Goal: Task Accomplishment & Management: Manage account settings

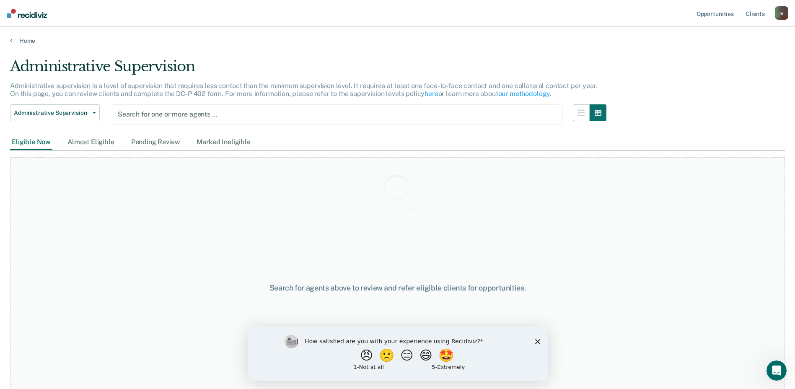
click at [537, 343] on icon "Close survey" at bounding box center [536, 340] width 5 height 5
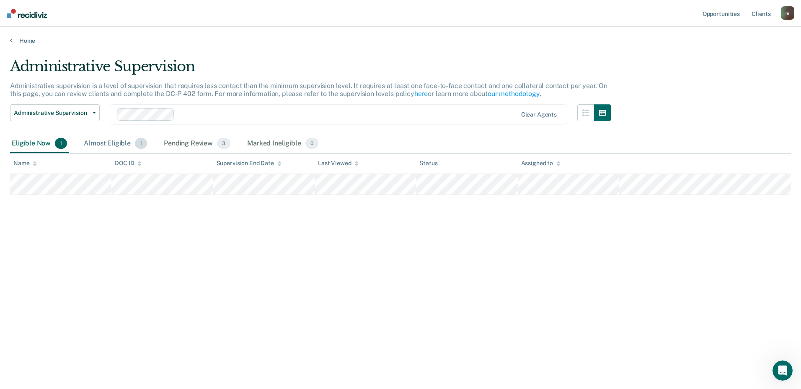
click at [117, 146] on div "Almost Eligible 1" at bounding box center [115, 143] width 67 height 18
click at [183, 141] on div "Pending Review 3" at bounding box center [197, 143] width 70 height 18
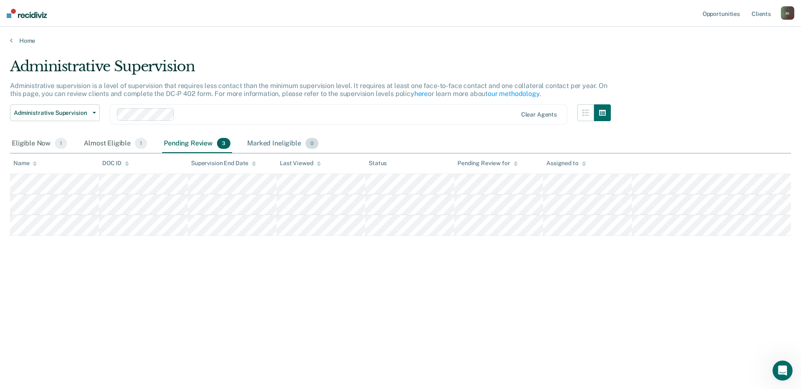
click at [263, 144] on div "Marked Ineligible 0" at bounding box center [282, 143] width 75 height 18
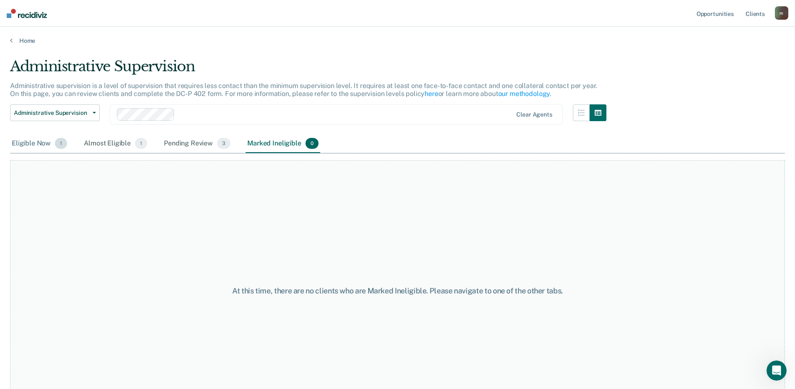
click at [41, 142] on div "Eligible Now 1" at bounding box center [39, 143] width 59 height 18
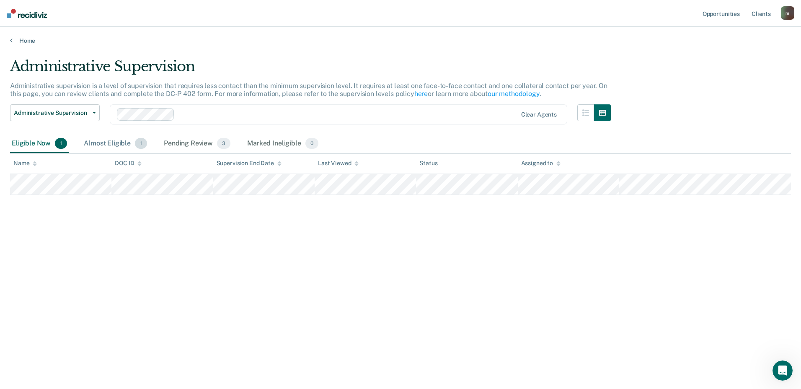
click at [126, 144] on div "Almost Eligible 1" at bounding box center [115, 143] width 67 height 18
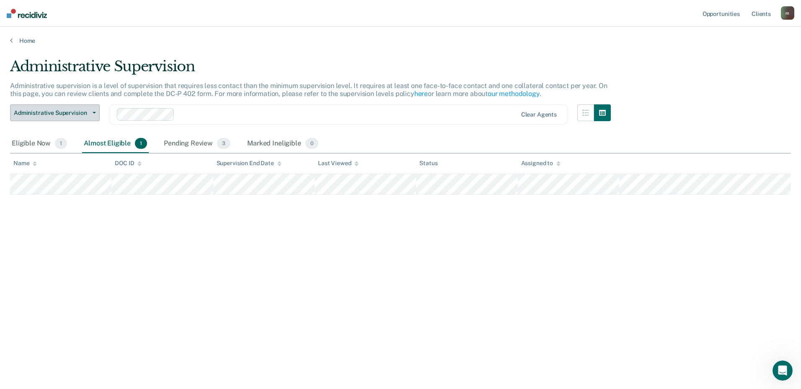
click at [87, 115] on span "Administrative Supervision" at bounding box center [51, 112] width 75 height 7
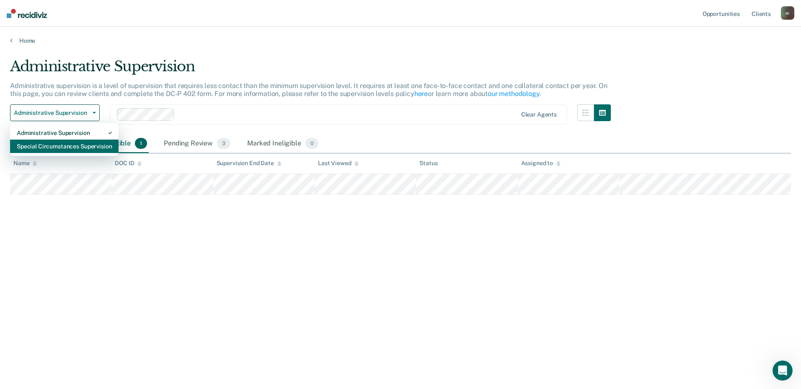
click at [78, 145] on div "Special Circumstances Supervision" at bounding box center [64, 145] width 95 height 13
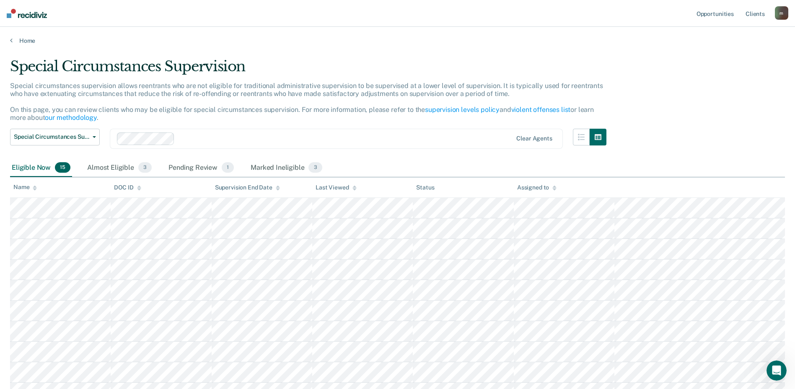
click at [37, 161] on div "Eligible Now 15" at bounding box center [41, 168] width 62 height 18
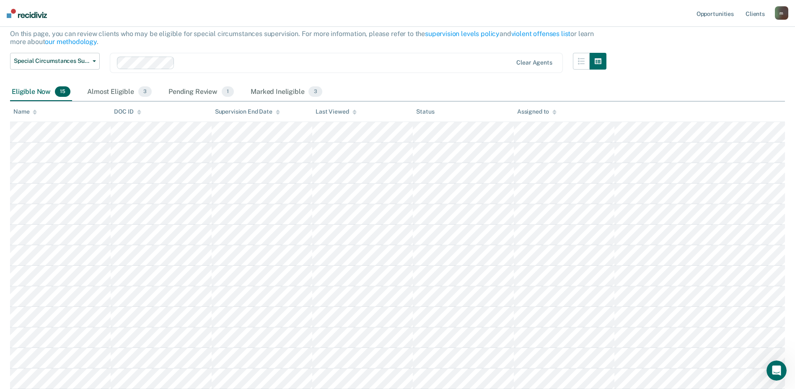
scroll to position [84, 0]
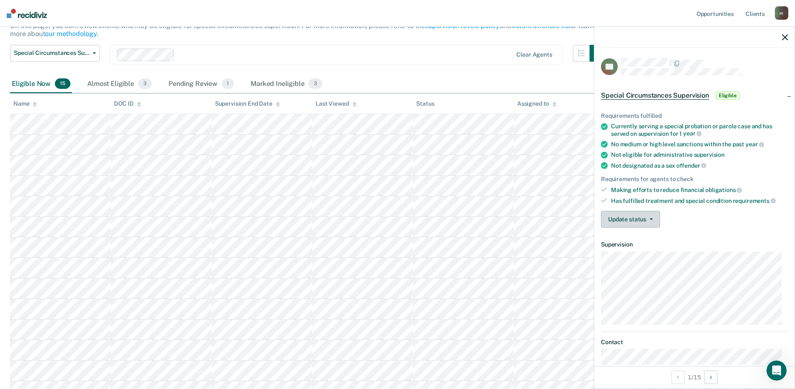
click at [635, 222] on button "Update status" at bounding box center [630, 219] width 59 height 17
click at [678, 183] on ul "Requirements fulfilled Currently serving a special probation or parole case and…" at bounding box center [694, 158] width 187 height 92
click at [619, 214] on button "Update status" at bounding box center [630, 219] width 59 height 17
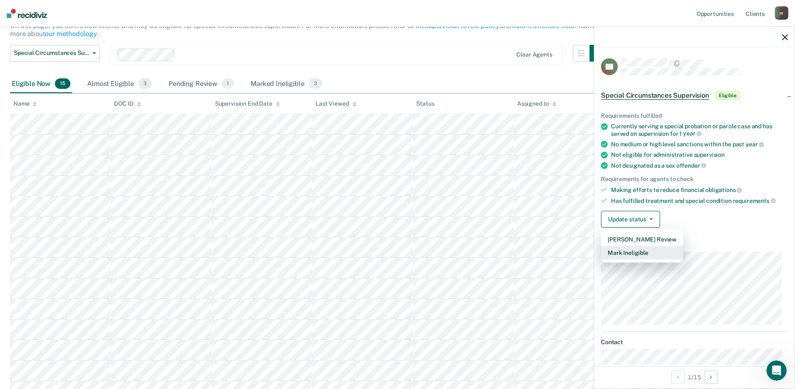
click at [628, 253] on button "Mark Ineligible" at bounding box center [642, 252] width 82 height 13
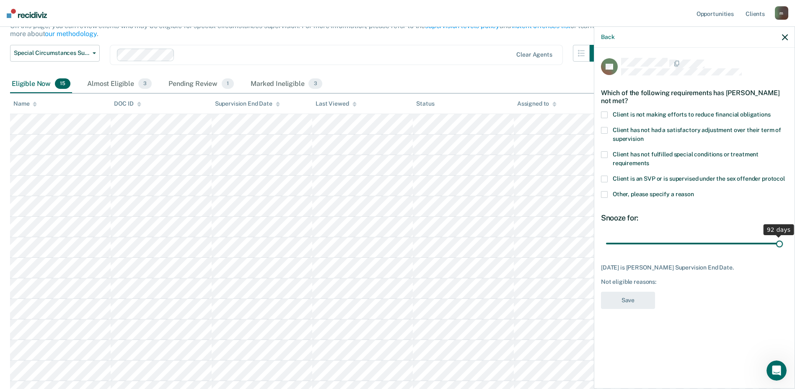
drag, startPoint x: 663, startPoint y: 243, endPoint x: 797, endPoint y: 225, distance: 136.1
type input "92"
click at [782, 236] on input "range" at bounding box center [694, 243] width 177 height 15
click at [601, 108] on div "Which of the following requirements has [PERSON_NAME] not met?" at bounding box center [694, 96] width 187 height 29
click at [609, 117] on label "Client is not making efforts to reduce financial obligations" at bounding box center [694, 115] width 187 height 9
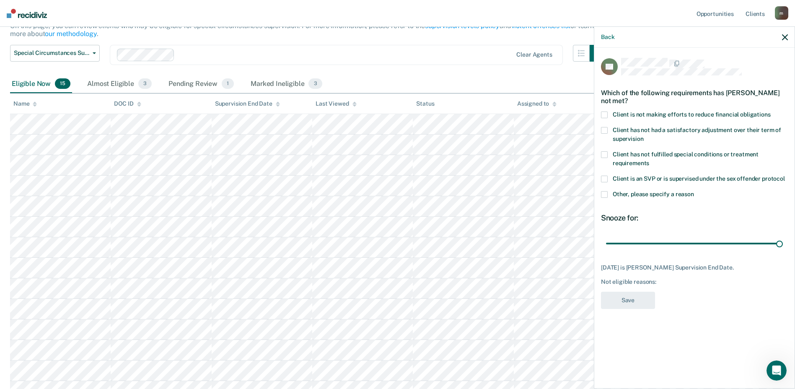
click at [770, 111] on input "Client is not making efforts to reduce financial obligations" at bounding box center [770, 111] width 0 height 0
click at [628, 296] on button "Save" at bounding box center [628, 300] width 54 height 17
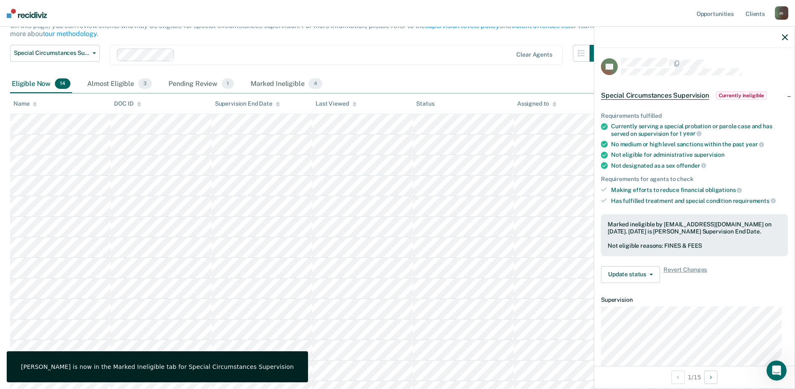
click at [332, 56] on div at bounding box center [345, 55] width 334 height 10
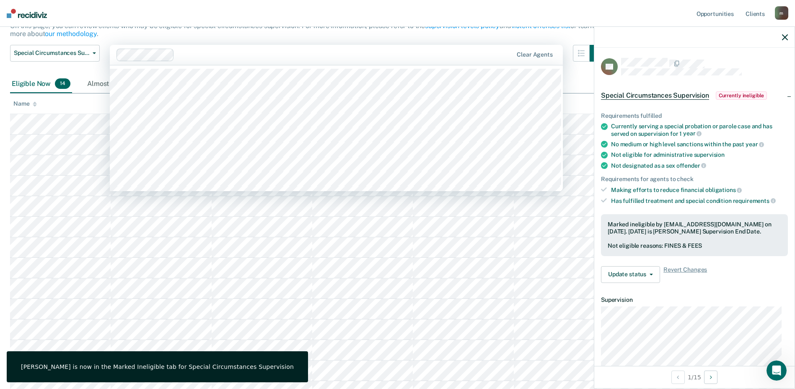
click at [182, 33] on div "Special circumstances supervision allows reentrants who are not eligible for tr…" at bounding box center [308, 21] width 596 height 47
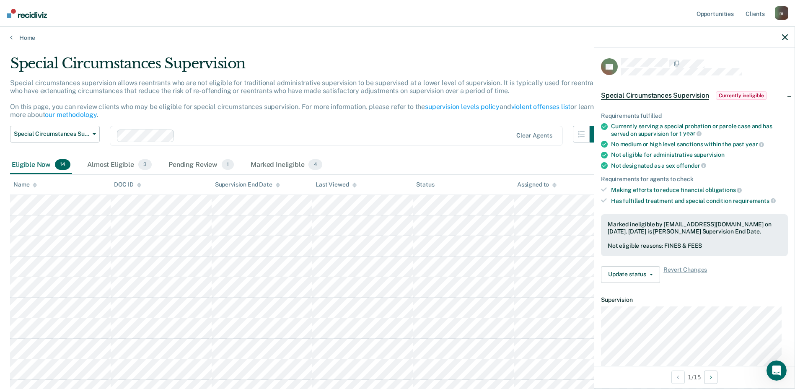
scroll to position [0, 0]
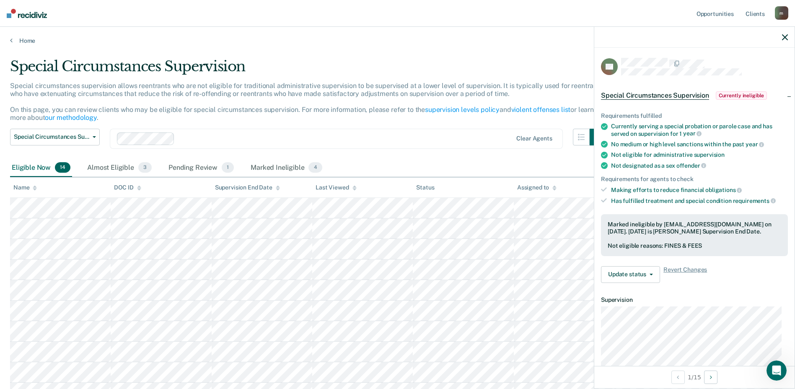
click at [784, 38] on icon "button" at bounding box center [785, 37] width 6 height 6
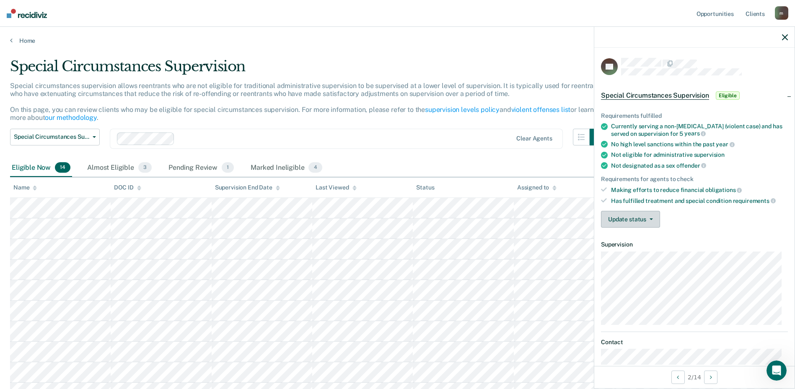
click at [640, 224] on button "Update status" at bounding box center [630, 219] width 59 height 17
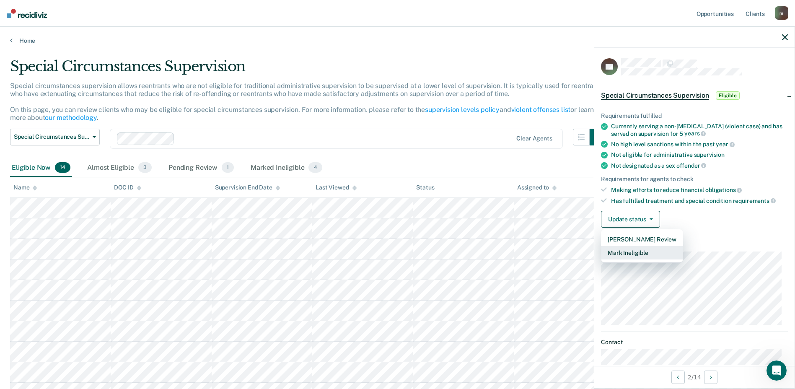
click at [637, 250] on button "Mark Ineligible" at bounding box center [642, 252] width 82 height 13
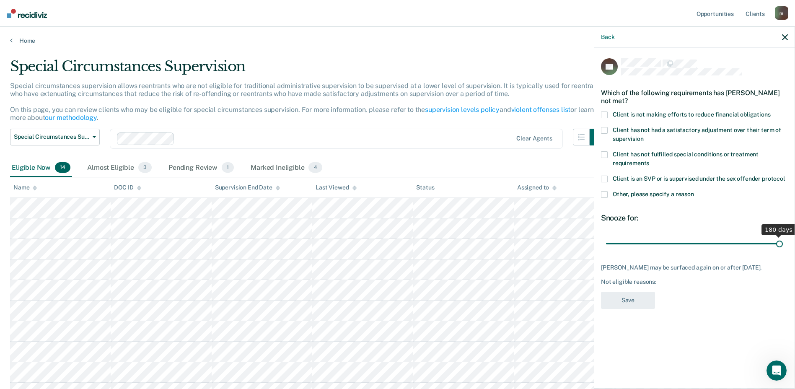
drag, startPoint x: 639, startPoint y: 241, endPoint x: 802, endPoint y: 217, distance: 165.1
type input "180"
click at [782, 236] on input "range" at bounding box center [694, 243] width 177 height 15
click at [606, 116] on span at bounding box center [604, 114] width 7 height 7
click at [770, 111] on input "Client is not making efforts to reduce financial obligations" at bounding box center [770, 111] width 0 height 0
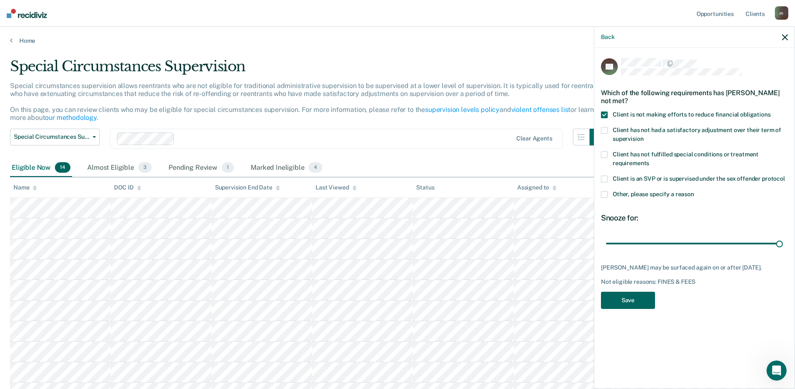
click at [627, 295] on button "Save" at bounding box center [628, 300] width 54 height 17
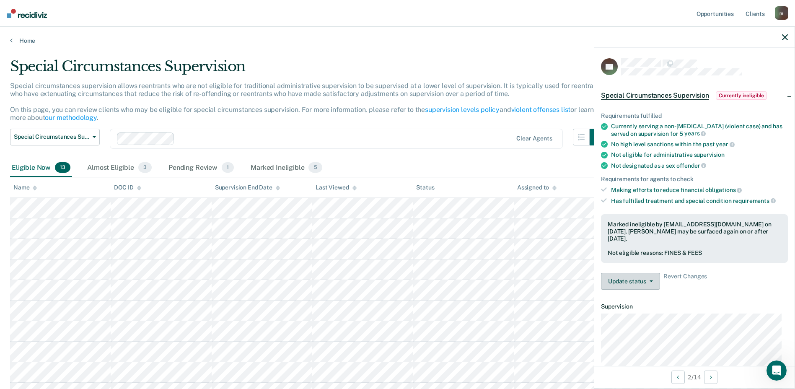
click at [637, 276] on button "Update status" at bounding box center [630, 281] width 59 height 17
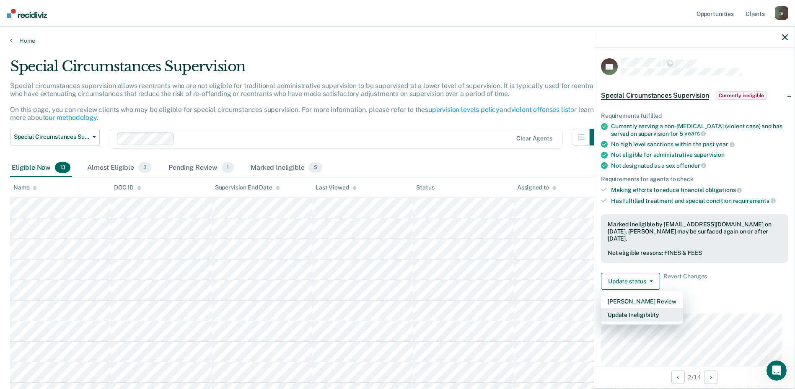
click at [624, 308] on button "Update Ineligibility" at bounding box center [642, 314] width 82 height 13
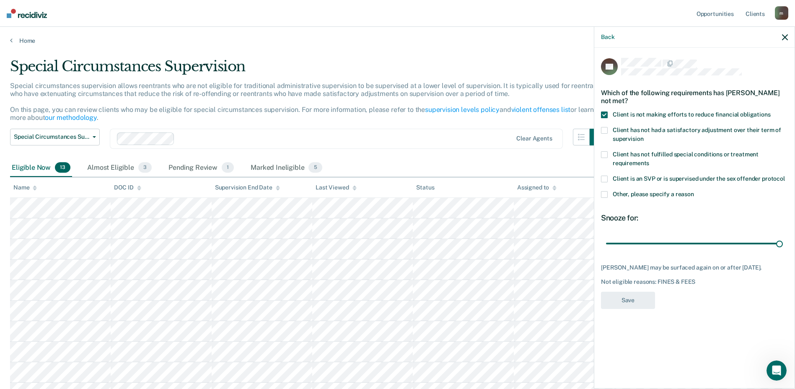
click at [785, 38] on icon "button" at bounding box center [785, 37] width 6 height 6
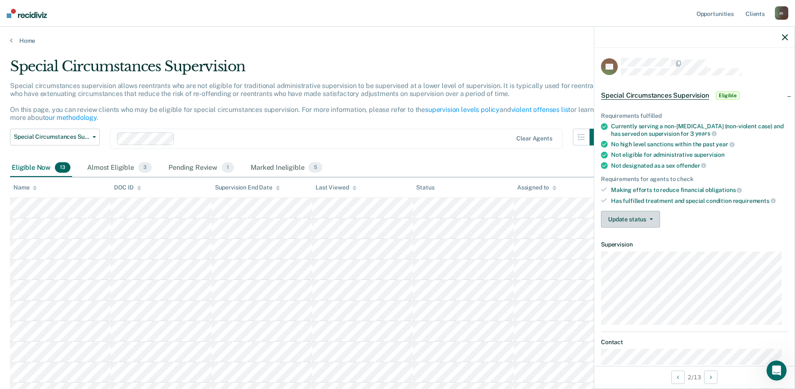
click at [645, 220] on button "Update status" at bounding box center [630, 219] width 59 height 17
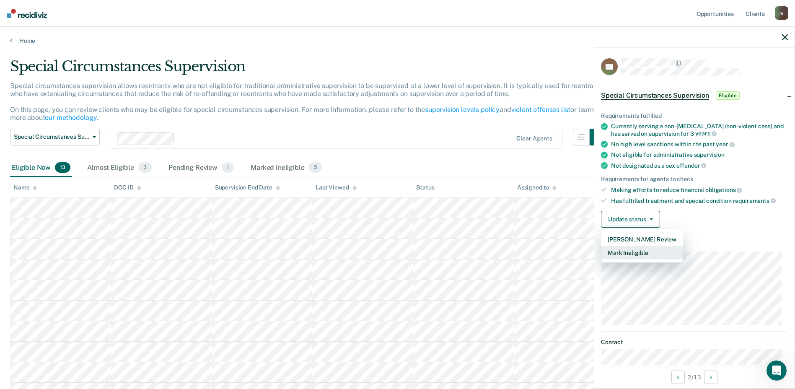
click at [628, 253] on button "Mark Ineligible" at bounding box center [642, 252] width 82 height 13
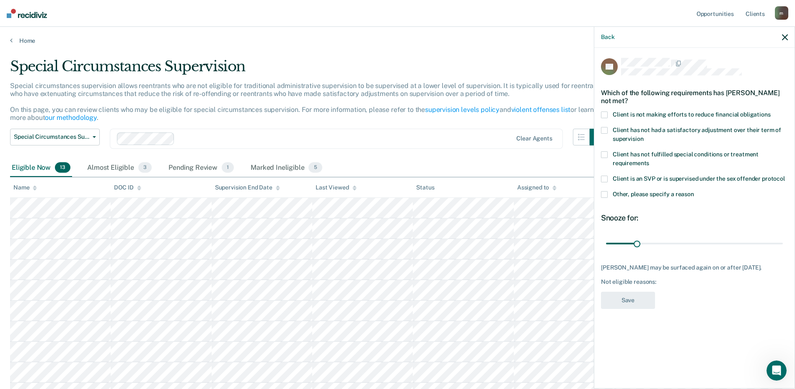
click at [610, 113] on label "Client is not making efforts to reduce financial obligations" at bounding box center [694, 115] width 187 height 9
click at [770, 111] on input "Client is not making efforts to reduce financial obligations" at bounding box center [770, 111] width 0 height 0
drag, startPoint x: 640, startPoint y: 240, endPoint x: 795, endPoint y: 242, distance: 155.8
type input "180"
click at [782, 241] on input "range" at bounding box center [694, 243] width 177 height 15
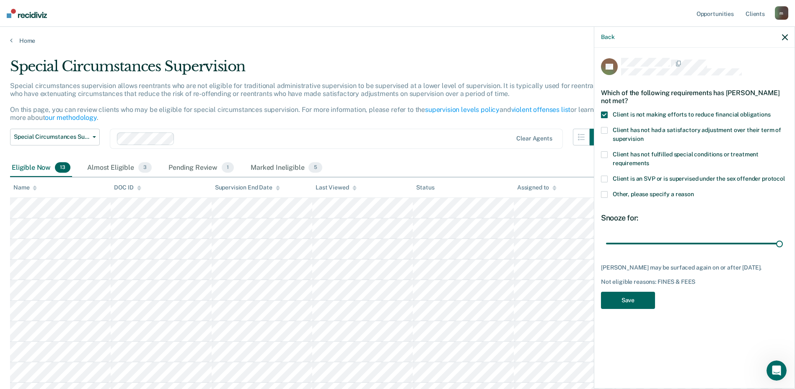
click at [629, 301] on button "Save" at bounding box center [628, 300] width 54 height 17
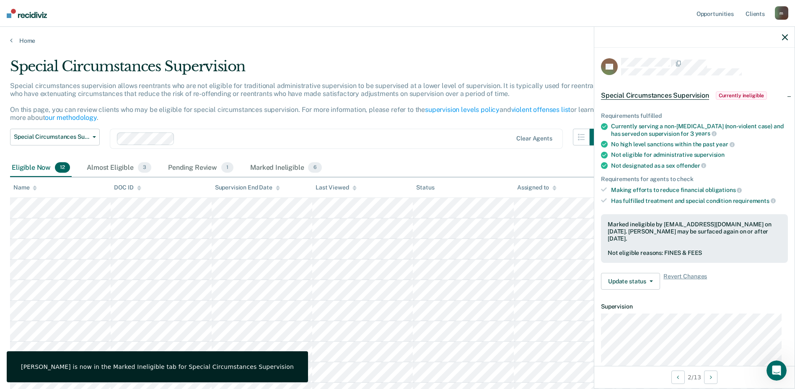
click at [787, 36] on div at bounding box center [694, 37] width 200 height 21
click at [785, 36] on icon "button" at bounding box center [785, 37] width 6 height 6
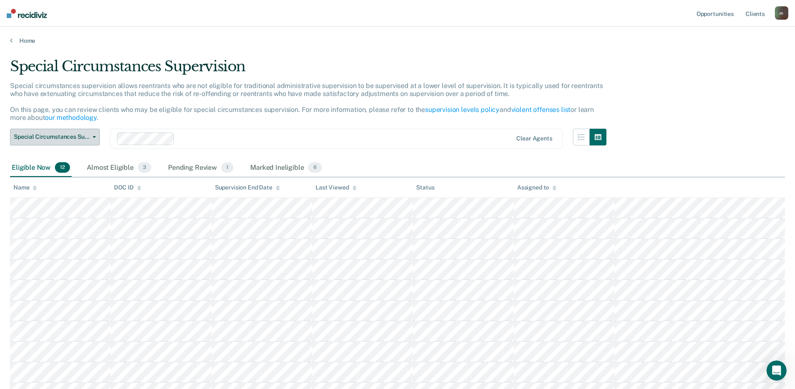
click at [79, 135] on span "Special Circumstances Supervision" at bounding box center [51, 136] width 75 height 7
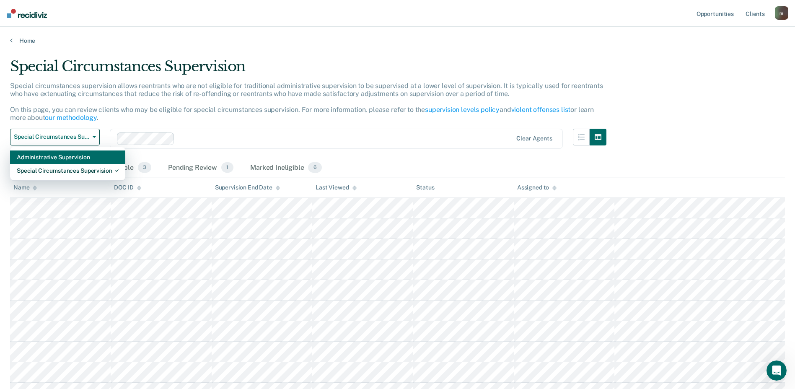
click at [83, 156] on div "Administrative Supervision" at bounding box center [68, 156] width 102 height 13
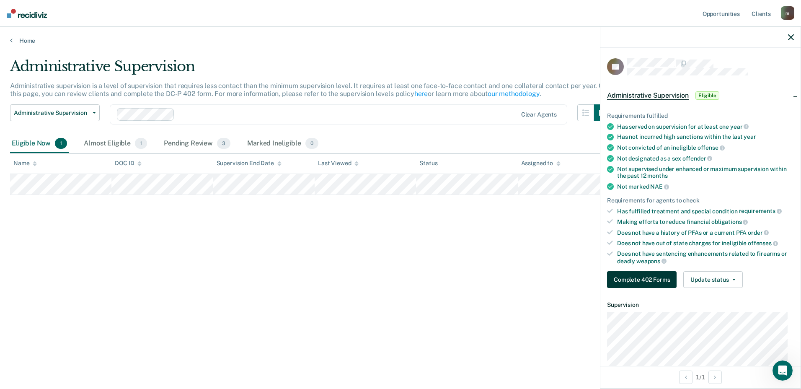
click at [662, 276] on button "Complete 402 Forms" at bounding box center [642, 279] width 70 height 17
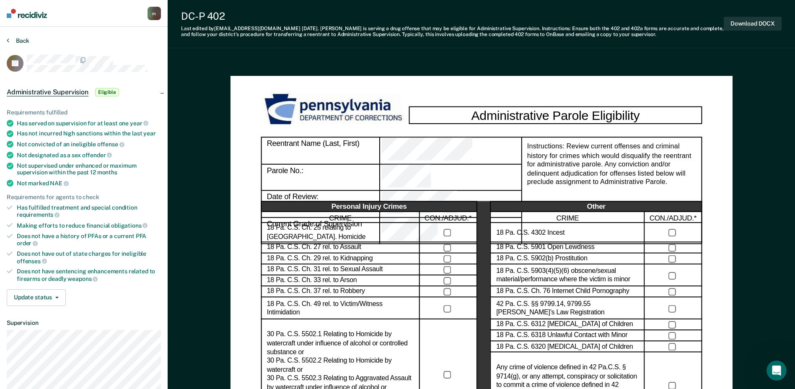
click at [12, 38] on button "Back" at bounding box center [18, 41] width 23 height 8
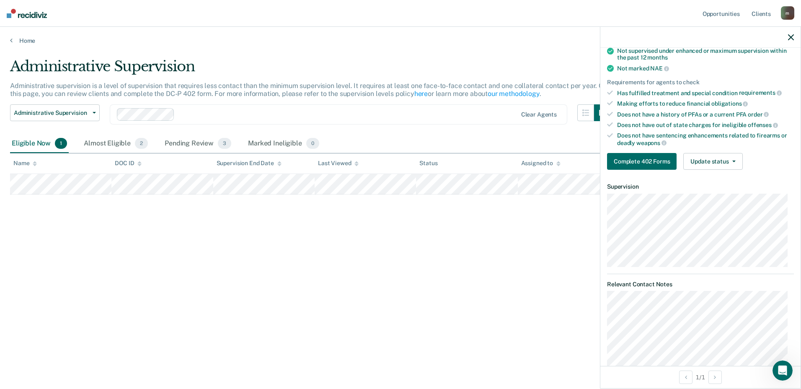
scroll to position [168, 0]
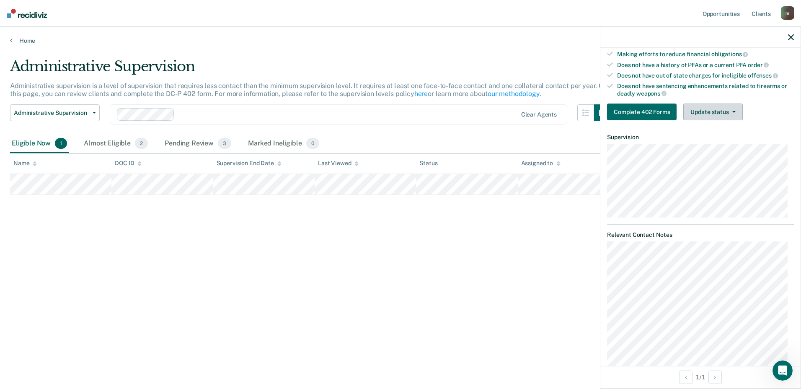
click at [708, 104] on button "Update status" at bounding box center [712, 111] width 59 height 17
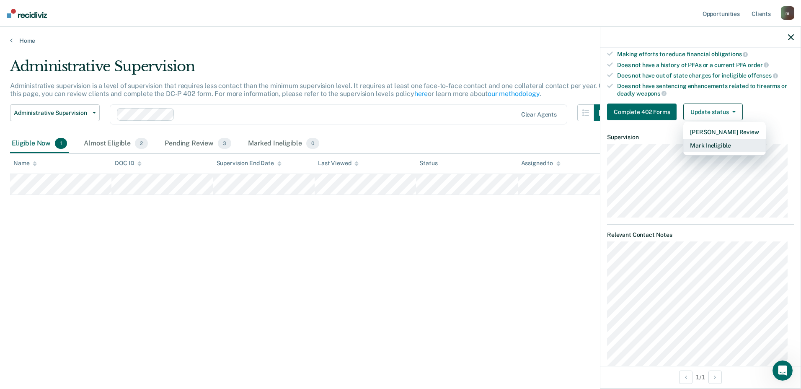
click at [708, 144] on button "Mark Ineligible" at bounding box center [724, 145] width 82 height 13
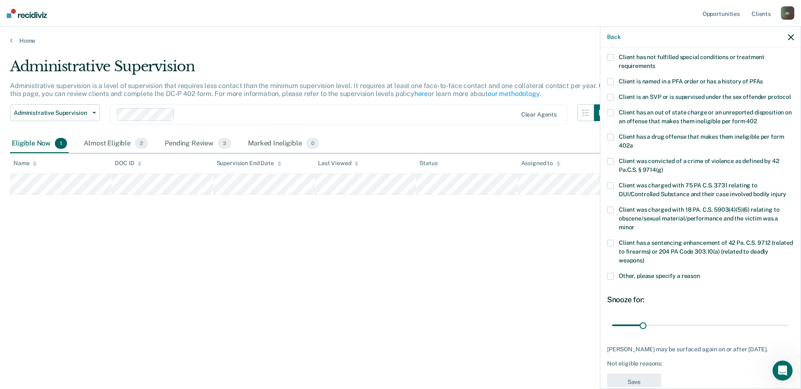
scroll to position [16, 0]
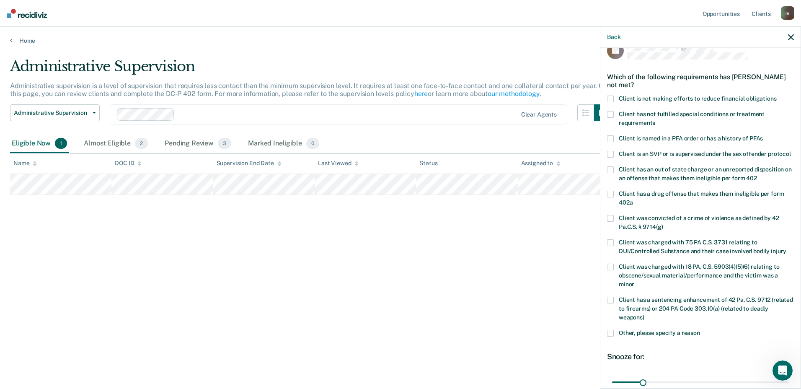
click at [656, 95] on span "Client is not making efforts to reduce financial obligations" at bounding box center [698, 98] width 158 height 7
click at [777, 95] on input "Client is not making efforts to reduce financial obligations" at bounding box center [777, 95] width 0 height 0
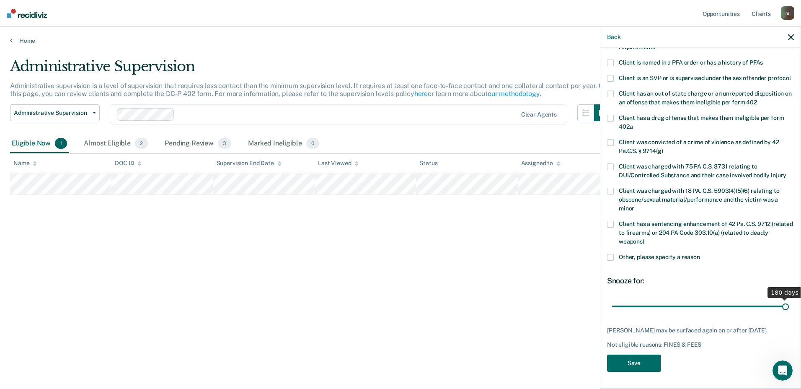
drag, startPoint x: 643, startPoint y: 308, endPoint x: 802, endPoint y: 301, distance: 158.9
type input "180"
click at [789, 301] on input "range" at bounding box center [700, 306] width 177 height 15
click at [635, 357] on button "Save" at bounding box center [634, 362] width 54 height 17
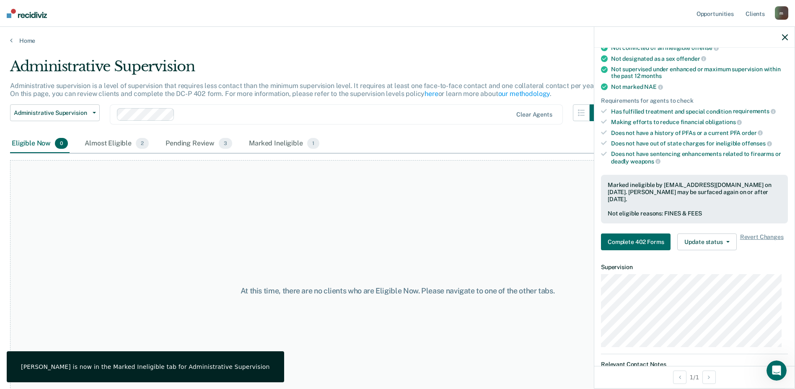
click at [785, 39] on icon "button" at bounding box center [785, 37] width 6 height 6
